Goal: Transaction & Acquisition: Purchase product/service

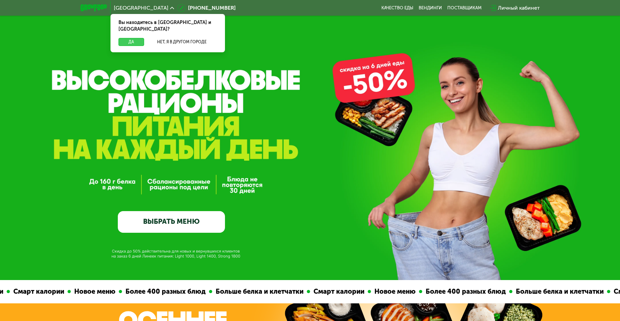
click at [135, 38] on button "Да" at bounding box center [132, 42] width 26 height 8
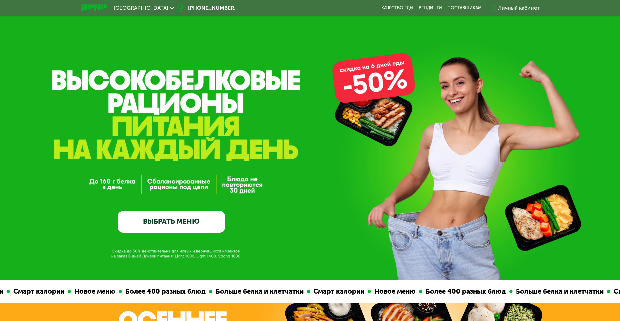
click at [191, 218] on link "ВЫБРАТЬ МЕНЮ" at bounding box center [171, 222] width 107 height 22
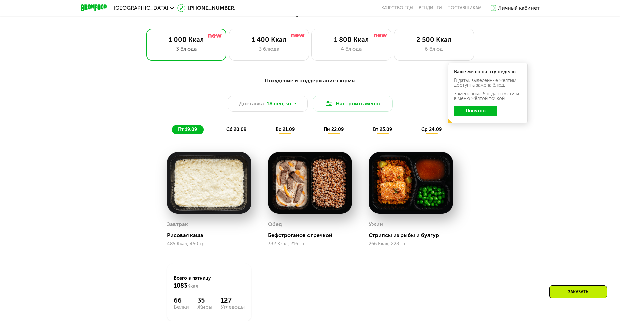
scroll to position [407, 0]
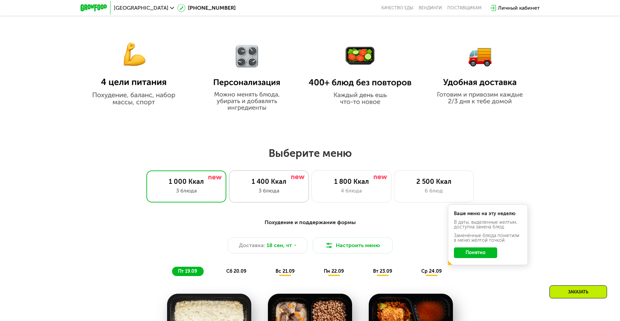
click at [281, 192] on div "3 блюда" at bounding box center [269, 191] width 66 height 8
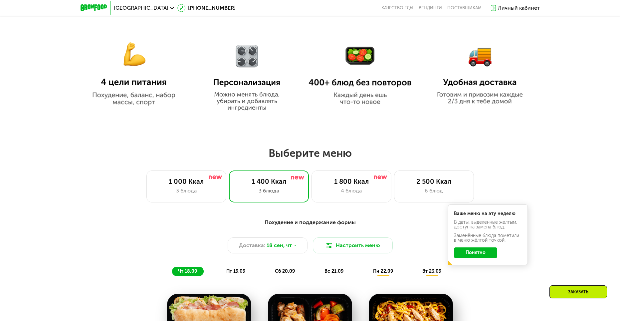
click at [481, 254] on button "Понятно" at bounding box center [475, 252] width 43 height 11
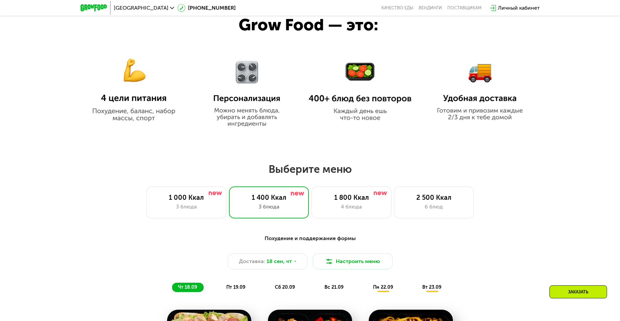
scroll to position [374, 0]
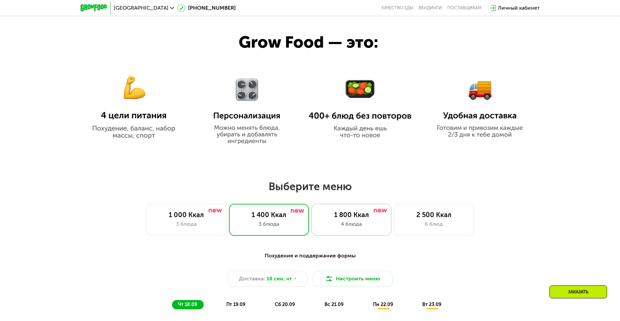
click at [353, 216] on div "1 800 Ккал" at bounding box center [352, 215] width 66 height 8
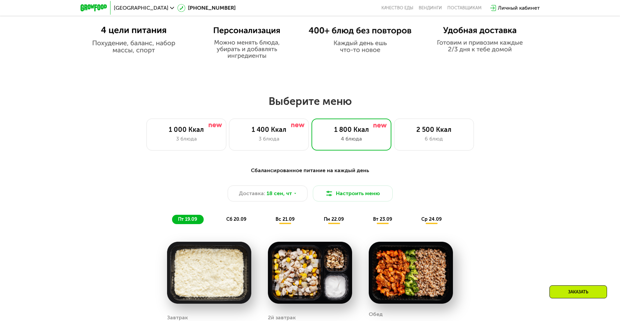
scroll to position [443, 0]
